Goal: Download file/media

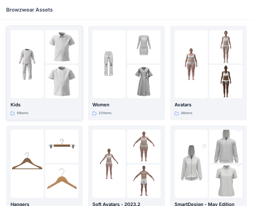
click at [37, 104] on p "Kids" at bounding box center [45, 104] width 68 height 7
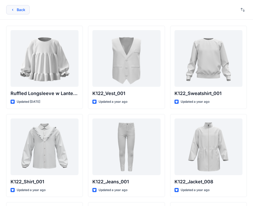
click at [16, 12] on button "Back" at bounding box center [17, 9] width 23 height 9
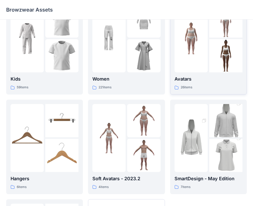
scroll to position [52, 0]
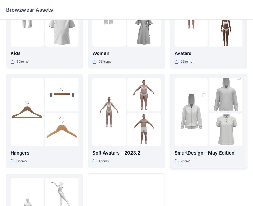
click at [203, 120] on img at bounding box center [191, 112] width 33 height 50
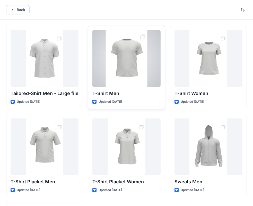
click at [145, 39] on div at bounding box center [127, 58] width 68 height 57
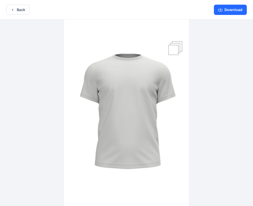
click at [175, 50] on img at bounding box center [126, 114] width 125 height 188
click at [23, 10] on button "Back" at bounding box center [17, 10] width 23 height 10
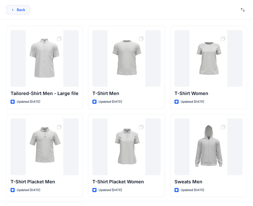
click at [22, 11] on button "Back" at bounding box center [17, 9] width 23 height 9
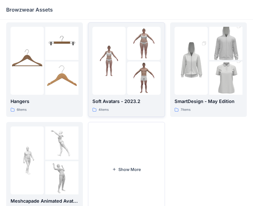
scroll to position [128, 0]
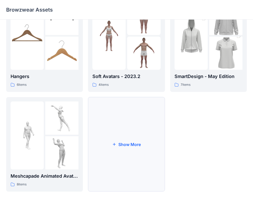
click at [125, 146] on button "Show More" at bounding box center [126, 144] width 77 height 95
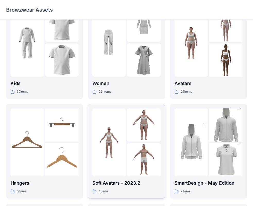
scroll to position [0, 0]
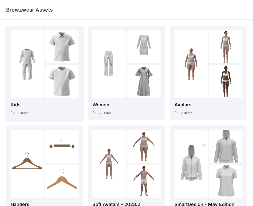
click at [69, 79] on img at bounding box center [61, 81] width 33 height 33
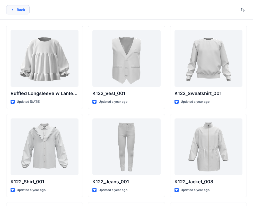
click at [20, 7] on button "Back" at bounding box center [17, 9] width 23 height 9
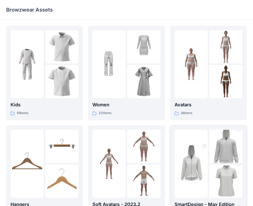
click at [216, 166] on img at bounding box center [226, 182] width 33 height 50
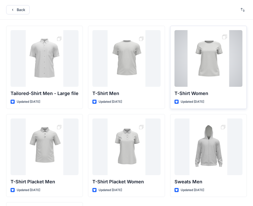
click at [212, 80] on div at bounding box center [209, 58] width 68 height 57
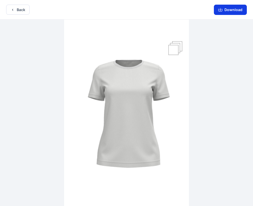
click at [218, 11] on button "Download" at bounding box center [230, 10] width 33 height 10
